Goal: Find specific page/section: Find specific page/section

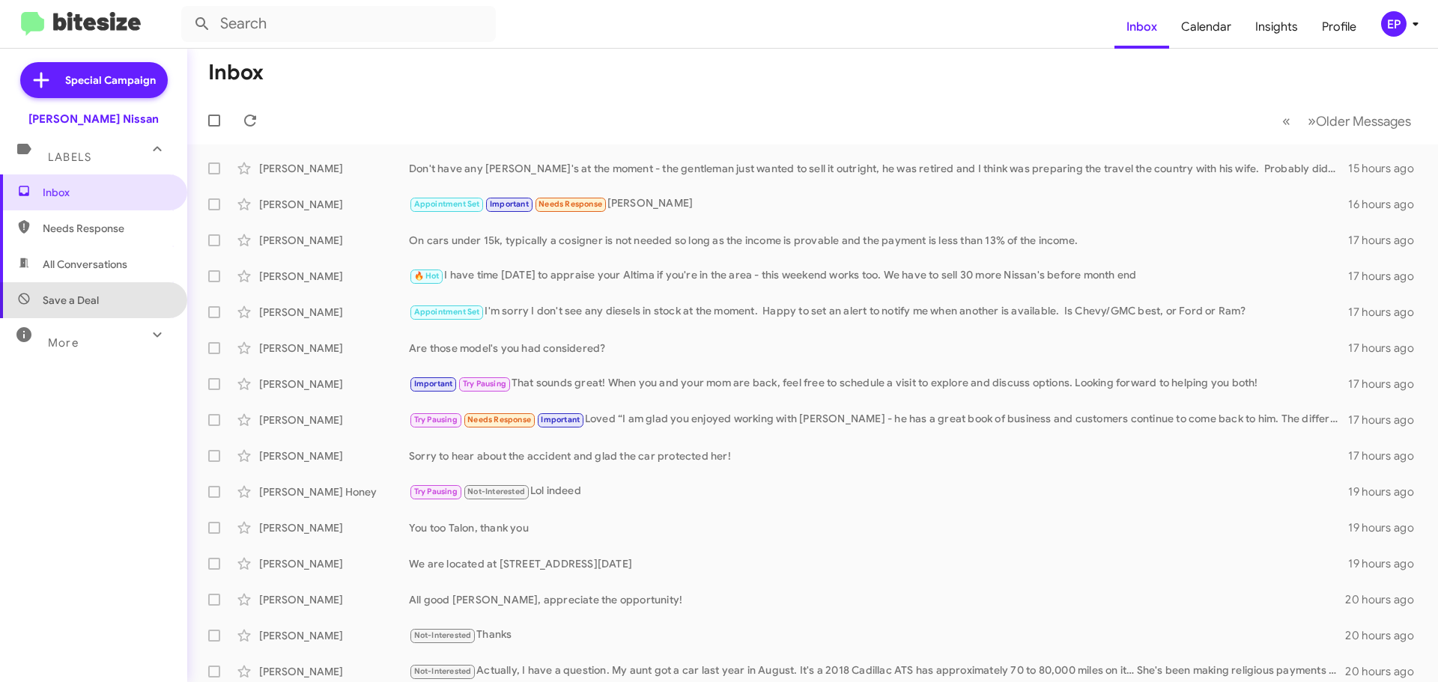
click at [97, 310] on span "Save a Deal" at bounding box center [93, 300] width 187 height 36
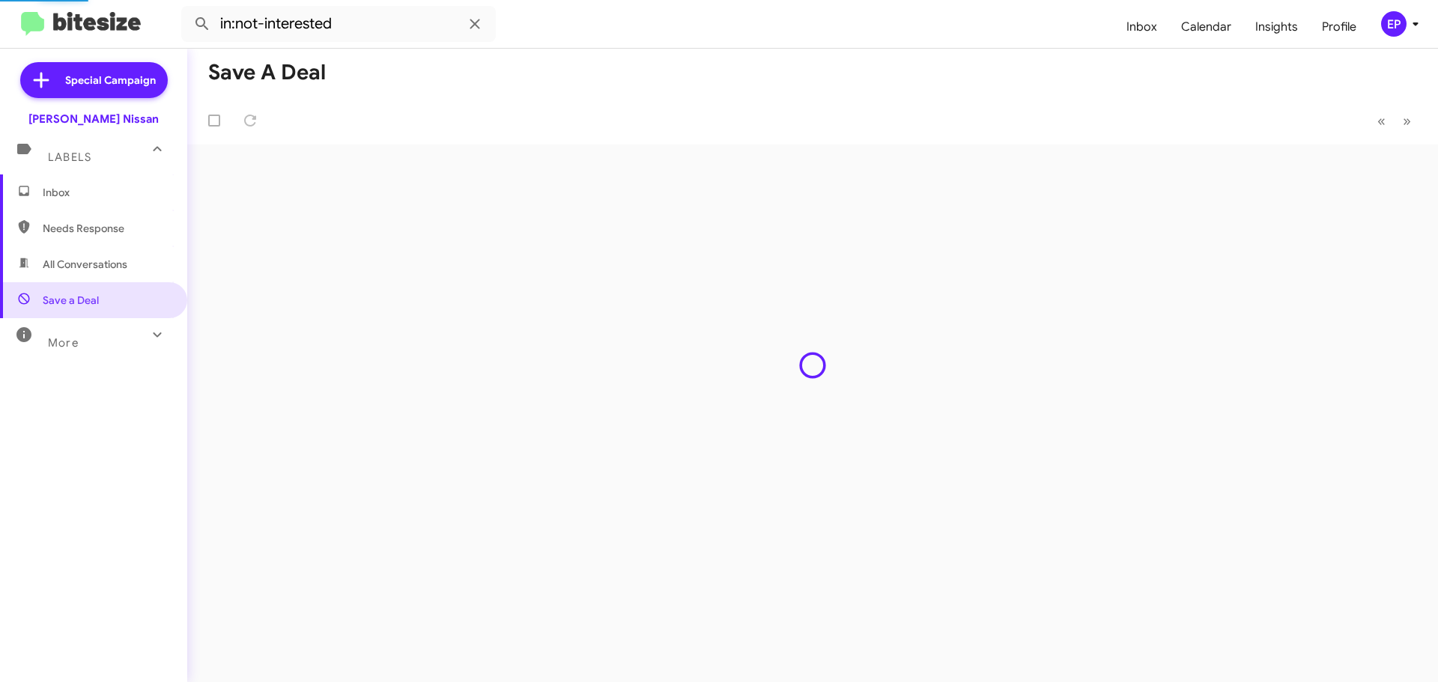
click at [90, 267] on span "All Conversations" at bounding box center [85, 264] width 85 height 15
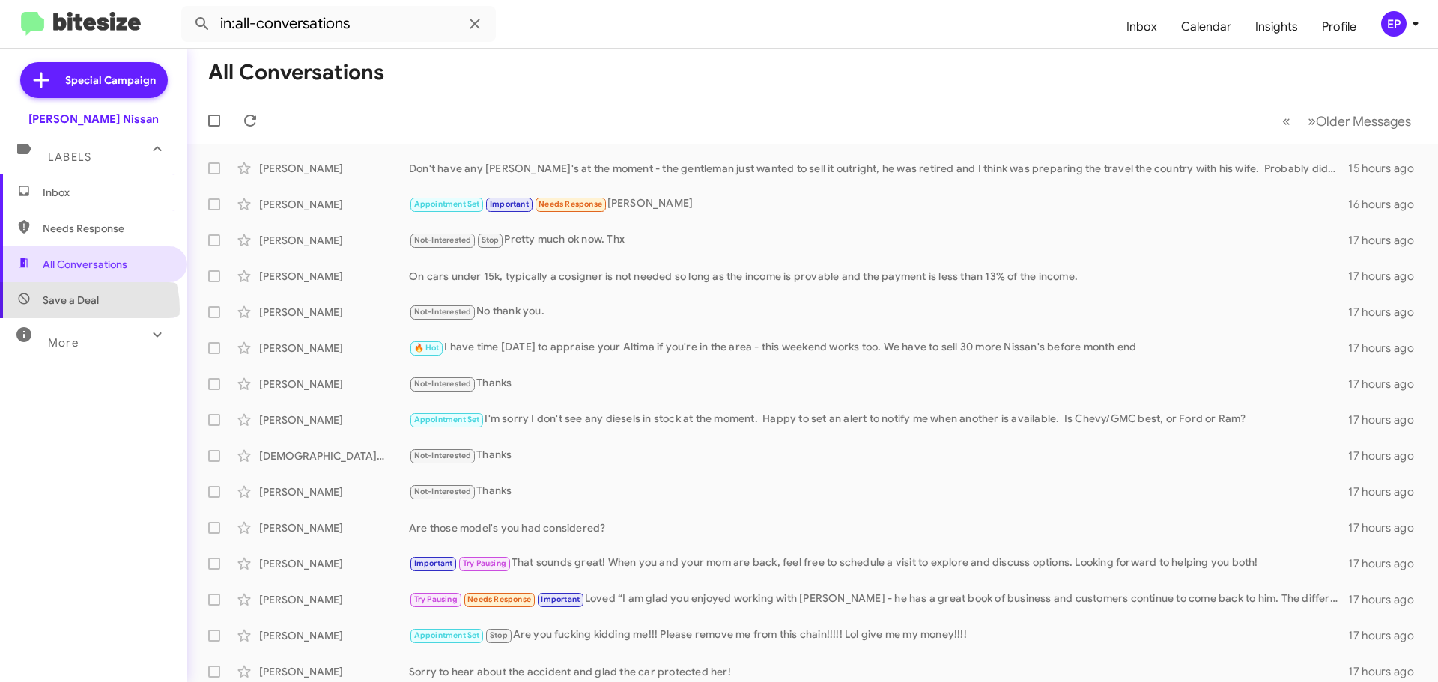
click at [73, 309] on span "Save a Deal" at bounding box center [93, 300] width 187 height 36
type input "in:not-interested"
